Goal: Task Accomplishment & Management: Manage account settings

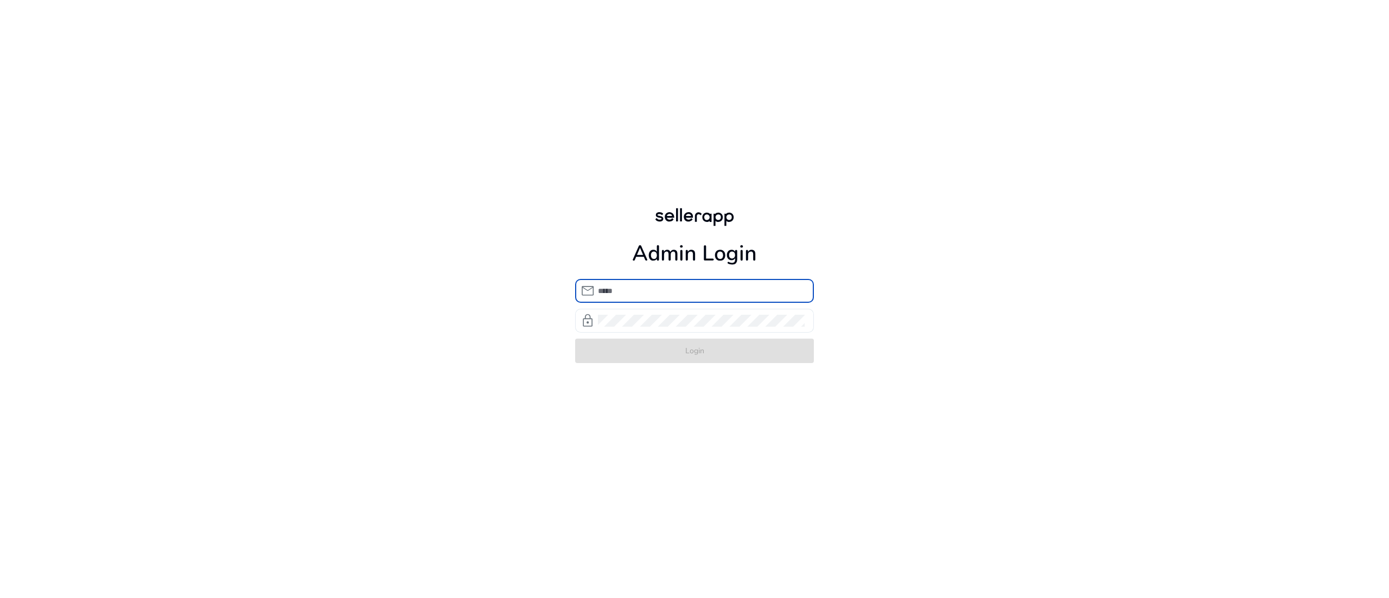
type input "**********"
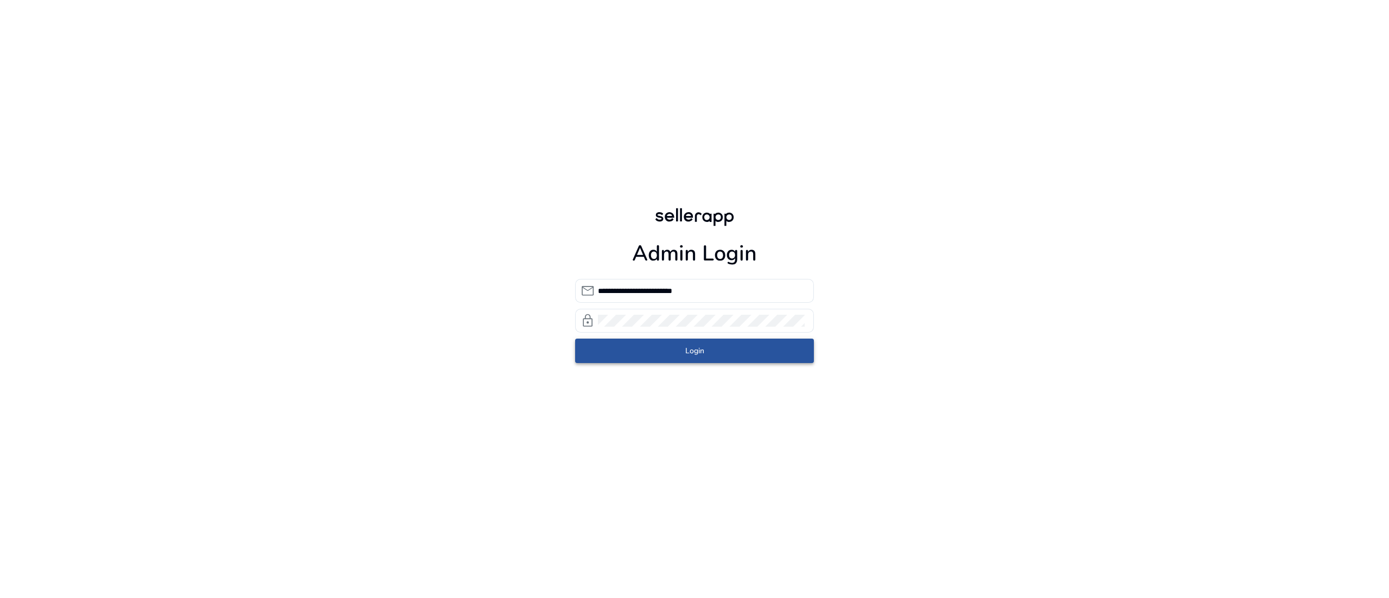
click at [689, 346] on span "Login" at bounding box center [694, 350] width 19 height 11
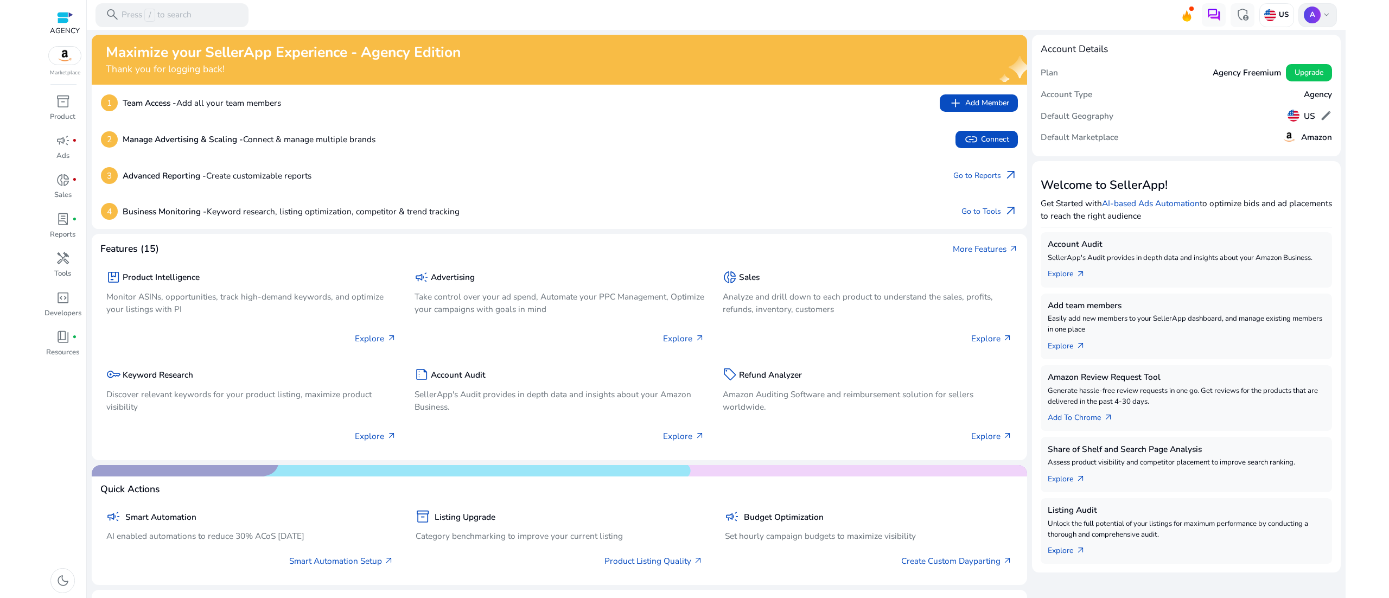
click at [1307, 10] on p "A" at bounding box center [1312, 15] width 17 height 17
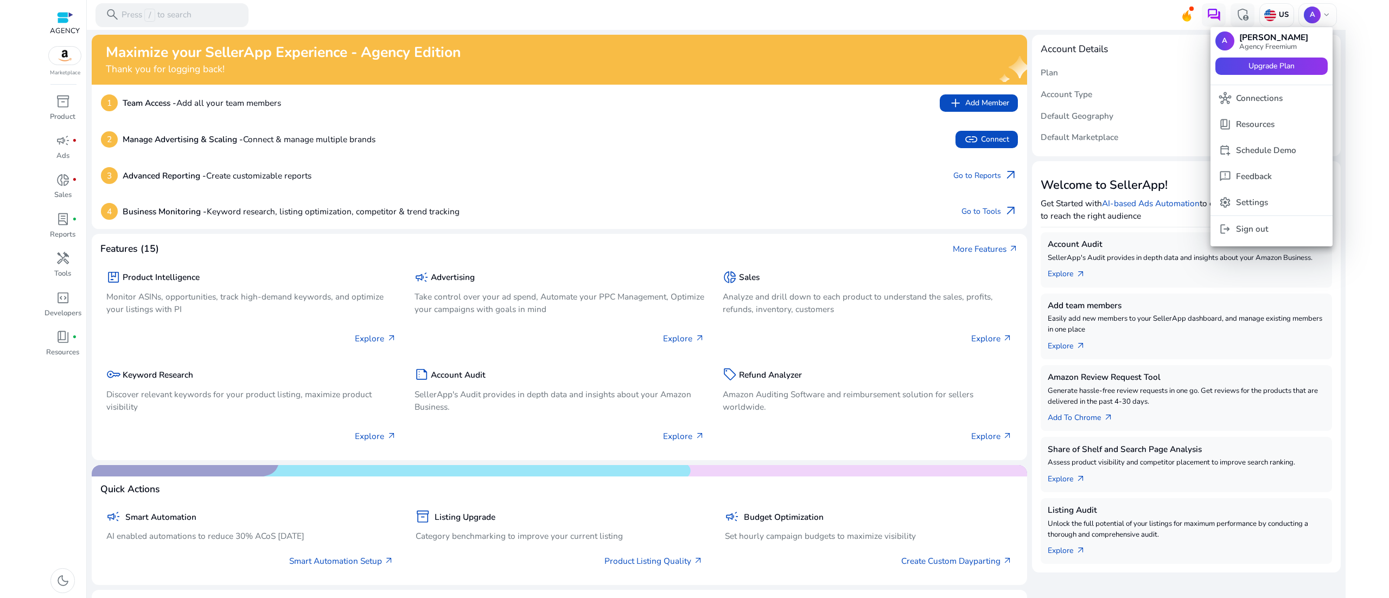
click at [0, 123] on div at bounding box center [694, 299] width 1389 height 598
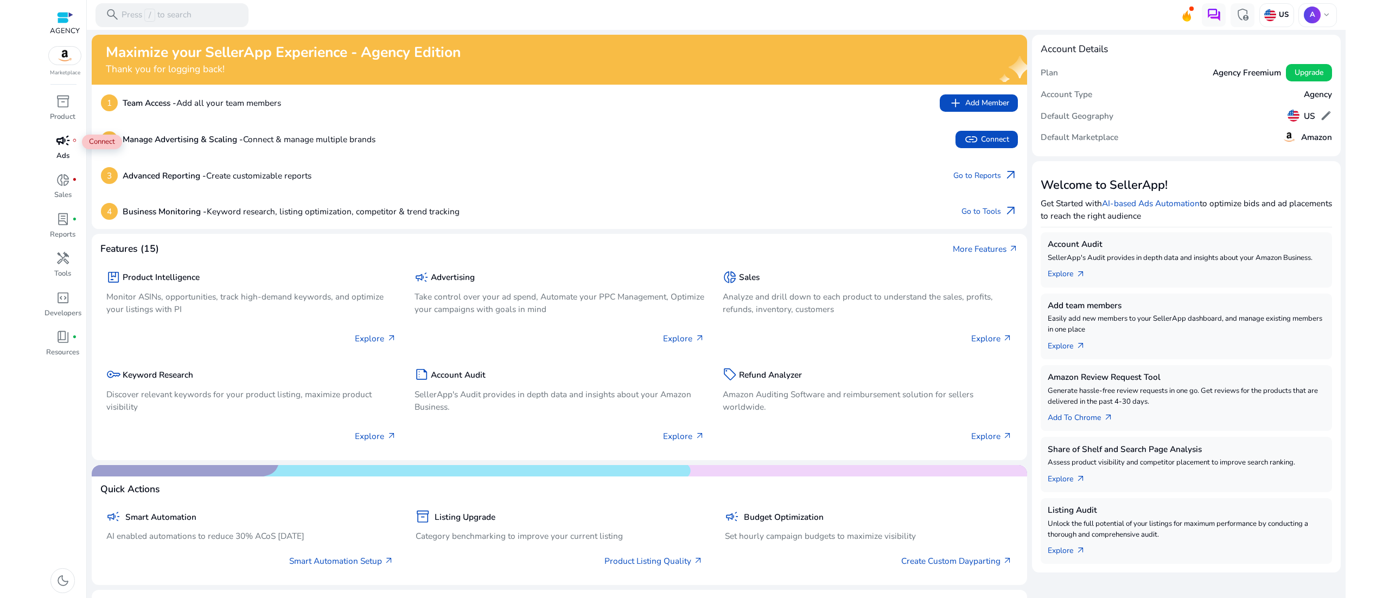
click at [62, 136] on span "campaign" at bounding box center [63, 140] width 14 height 14
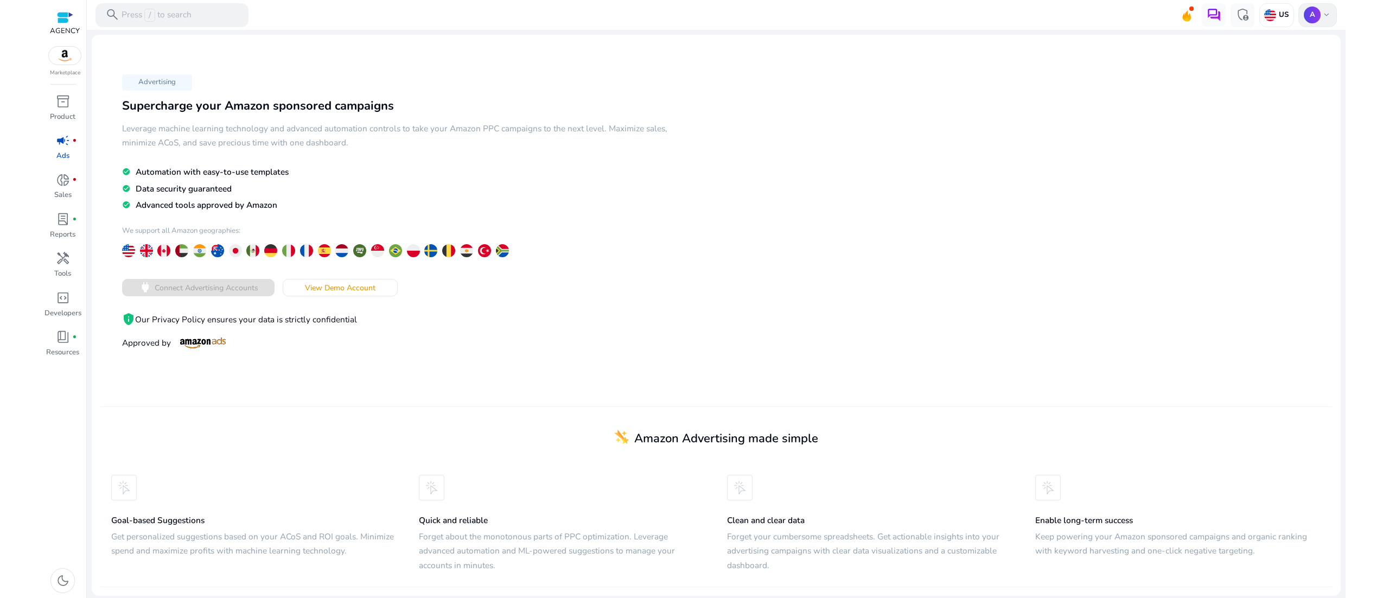
click at [1307, 16] on p "A" at bounding box center [1312, 15] width 17 height 17
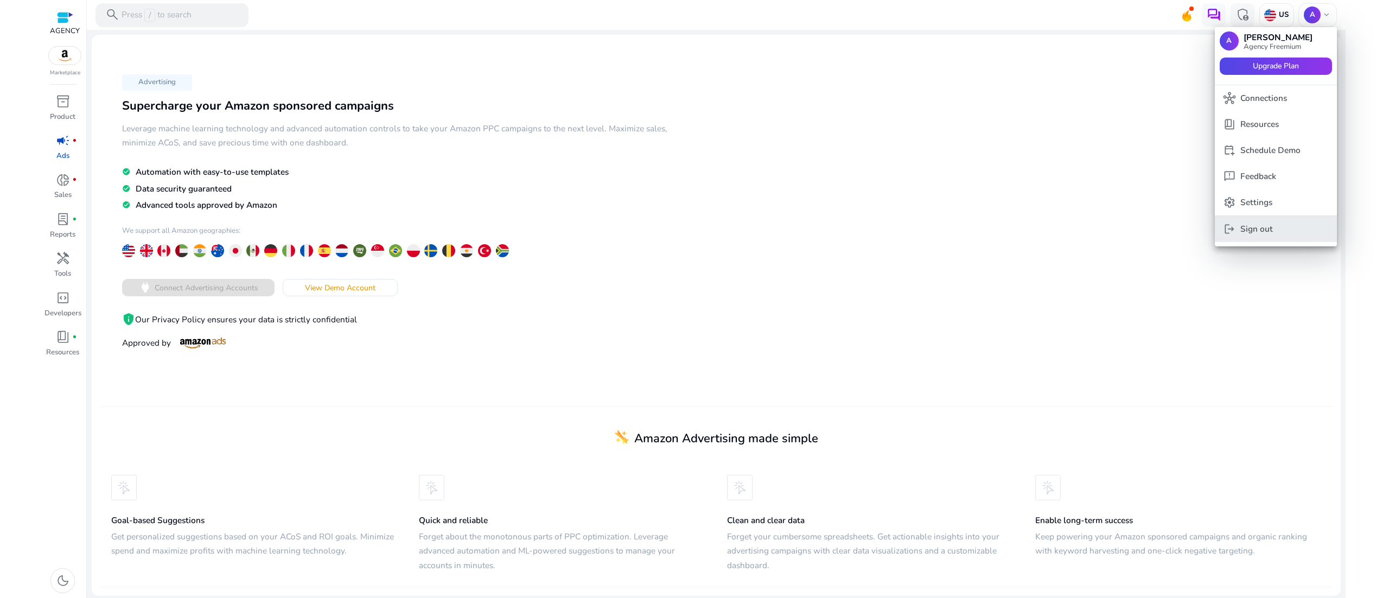
click at [1264, 228] on p "Sign out" at bounding box center [1256, 228] width 33 height 12
